Goal: Task Accomplishment & Management: Manage account settings

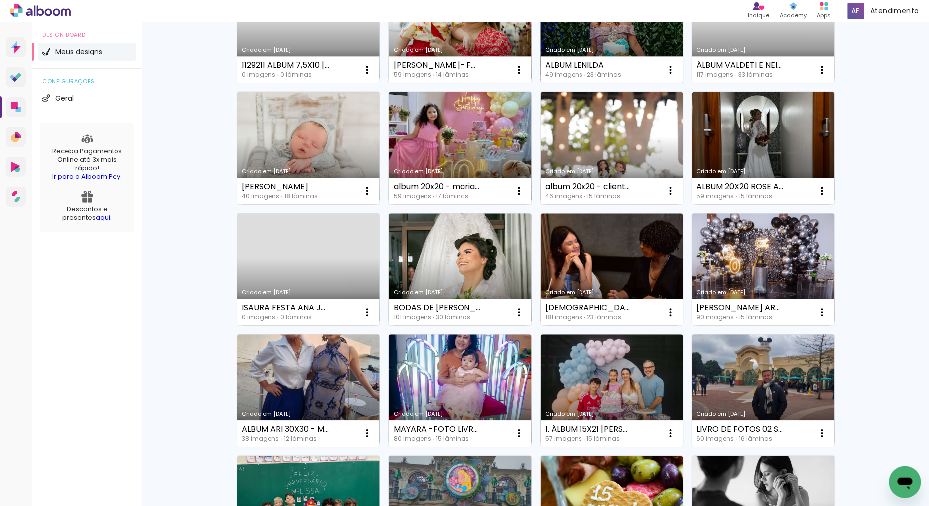
scroll to position [940, 0]
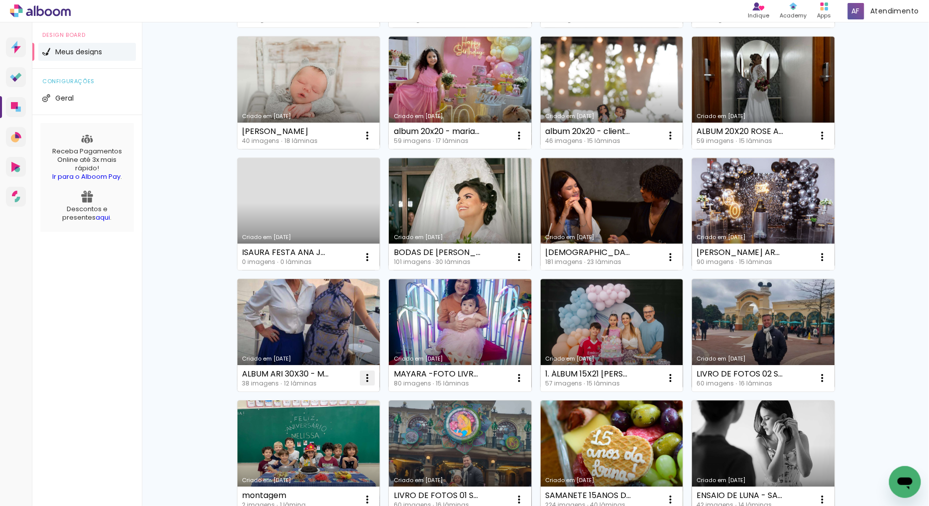
type input "n"
type paper-input "n"
click at [361, 377] on iron-icon at bounding box center [367, 378] width 12 height 12
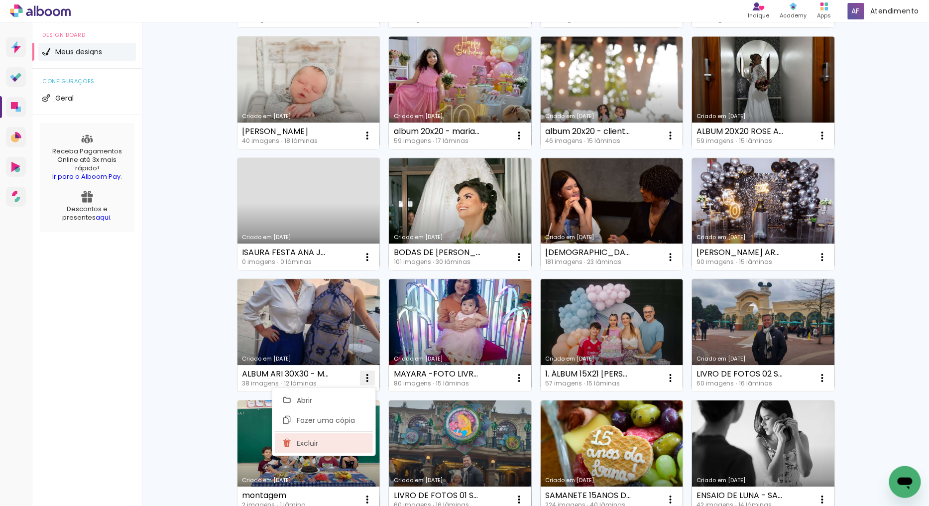
click at [307, 444] on span "Excluir" at bounding box center [307, 442] width 21 height 7
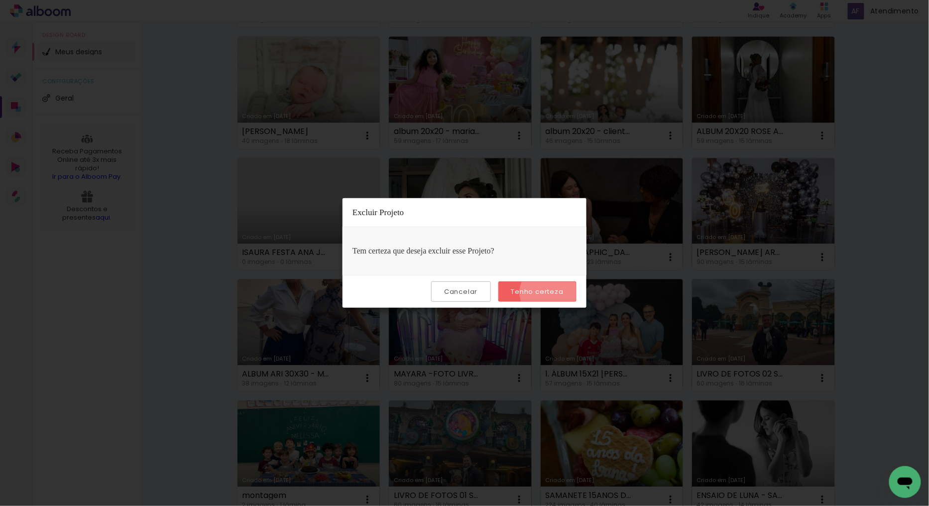
click at [0, 0] on slot "Tenho certeza" at bounding box center [0, 0] width 0 height 0
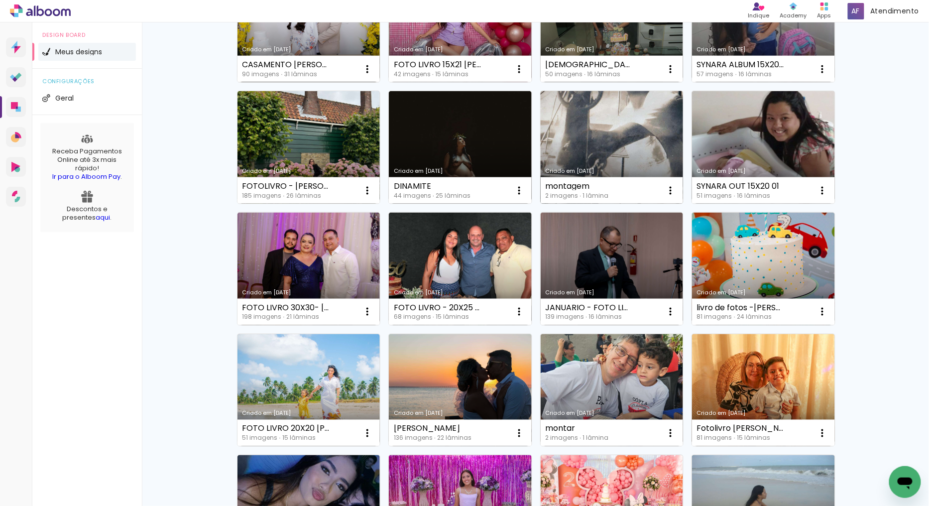
scroll to position [3207, 0]
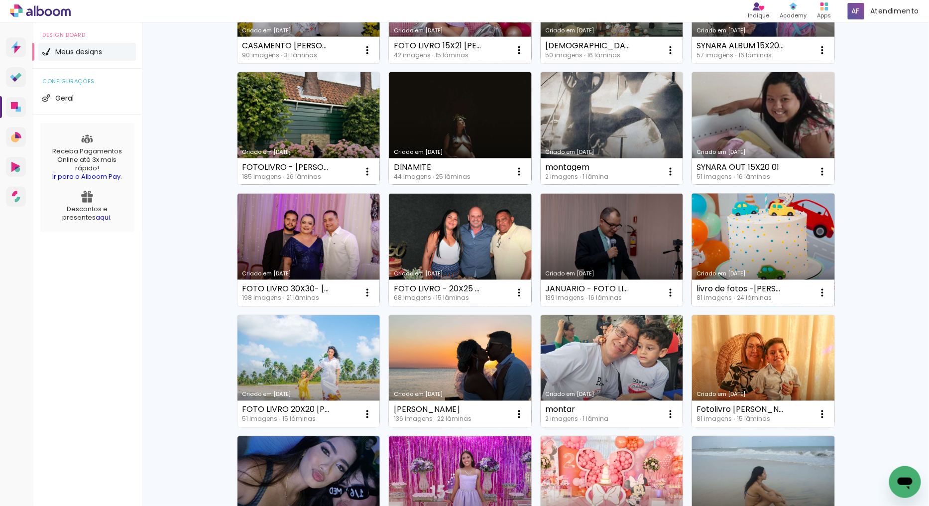
click at [787, 231] on link "Criado em [DATE]" at bounding box center [763, 250] width 143 height 112
